Goal: Navigation & Orientation: Find specific page/section

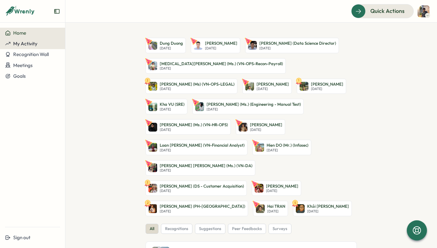
click at [18, 44] on span "My Activity" at bounding box center [25, 44] width 24 height 6
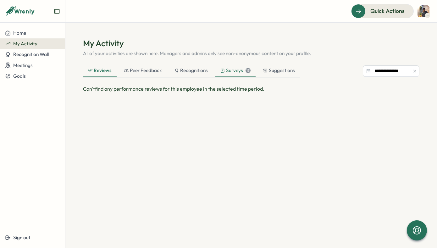
click at [235, 70] on div "Surveys 13" at bounding box center [235, 70] width 30 height 7
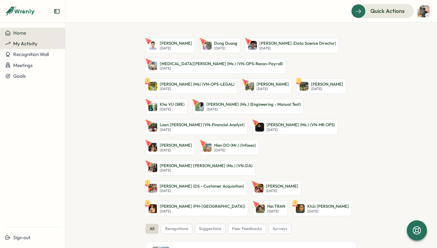
click at [34, 46] on span "My Activity" at bounding box center [25, 44] width 24 height 6
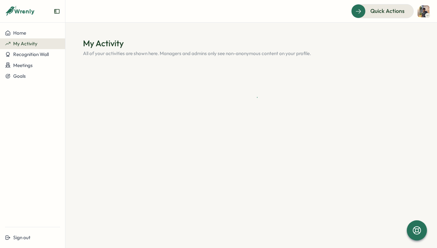
click at [55, 11] on icon "Expand sidebar" at bounding box center [57, 11] width 6 height 6
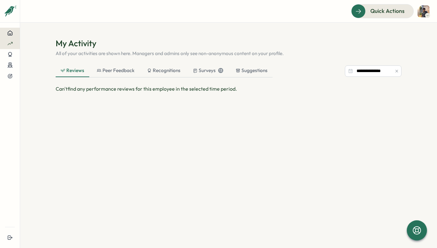
click at [11, 34] on icon at bounding box center [10, 33] width 6 height 6
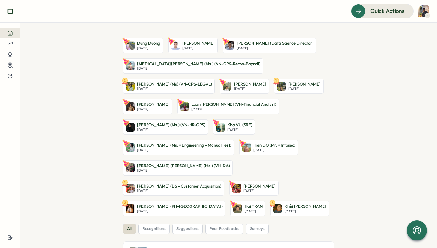
click at [13, 11] on button "Expand sidebar" at bounding box center [10, 11] width 13 height 13
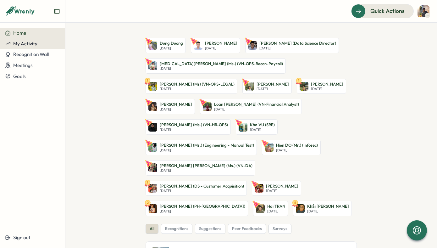
click at [21, 46] on span "My Activity" at bounding box center [25, 44] width 24 height 6
